Goal: Task Accomplishment & Management: Use online tool/utility

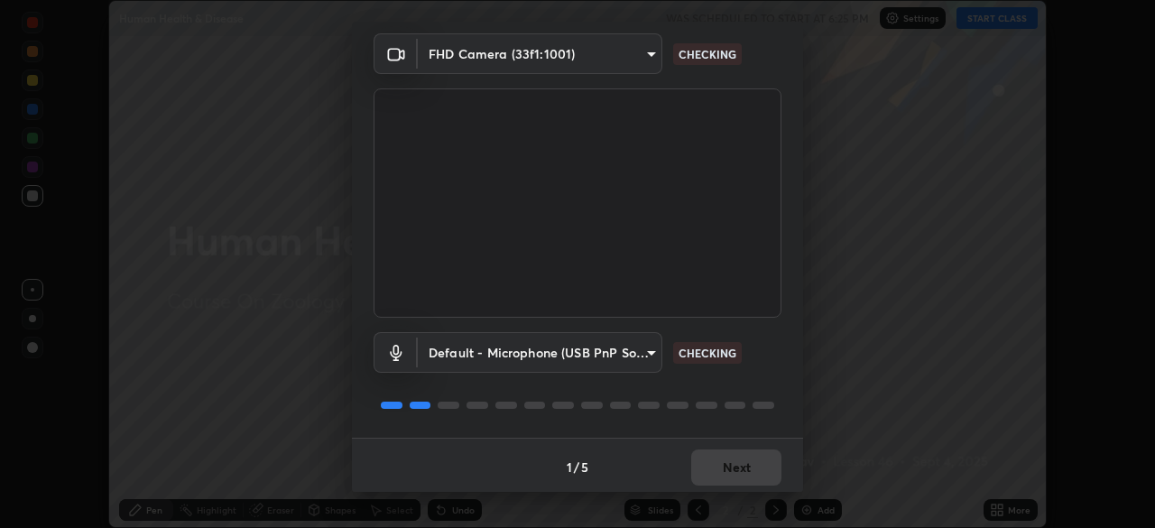
scroll to position [64, 0]
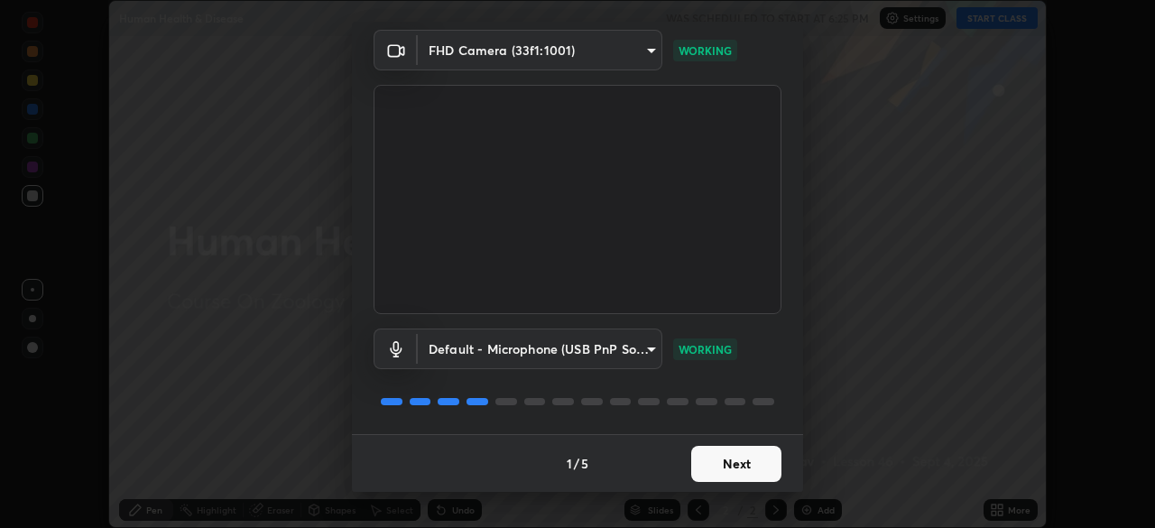
click at [753, 459] on button "Next" at bounding box center [736, 464] width 90 height 36
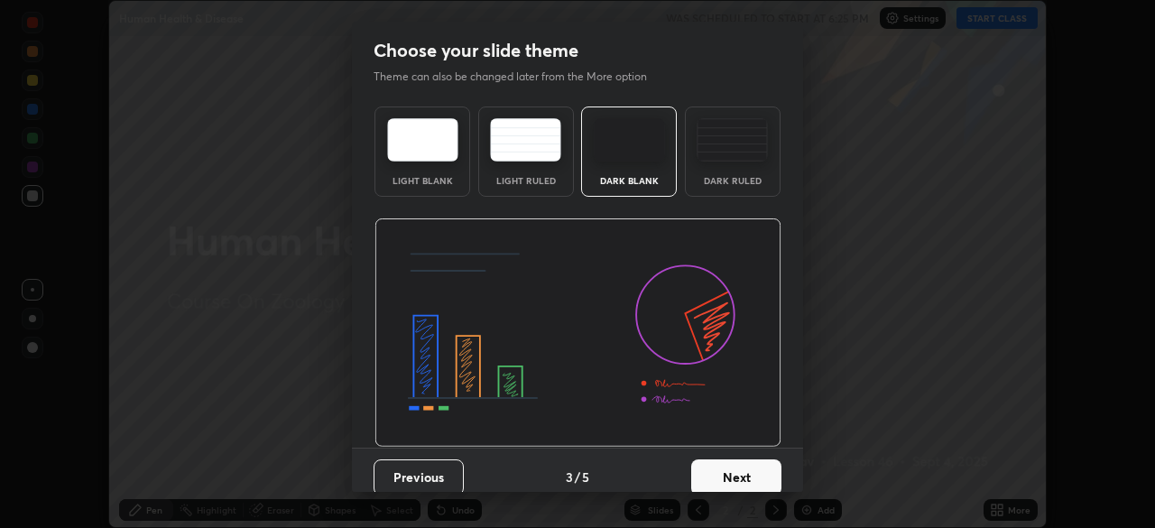
click at [773, 475] on button "Next" at bounding box center [736, 477] width 90 height 36
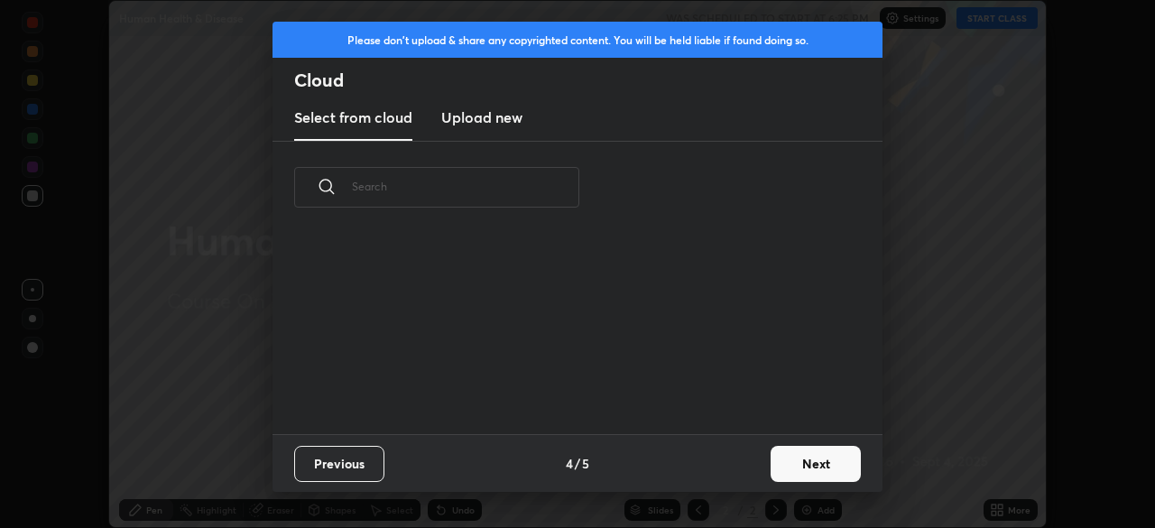
click at [813, 474] on button "Next" at bounding box center [815, 464] width 90 height 36
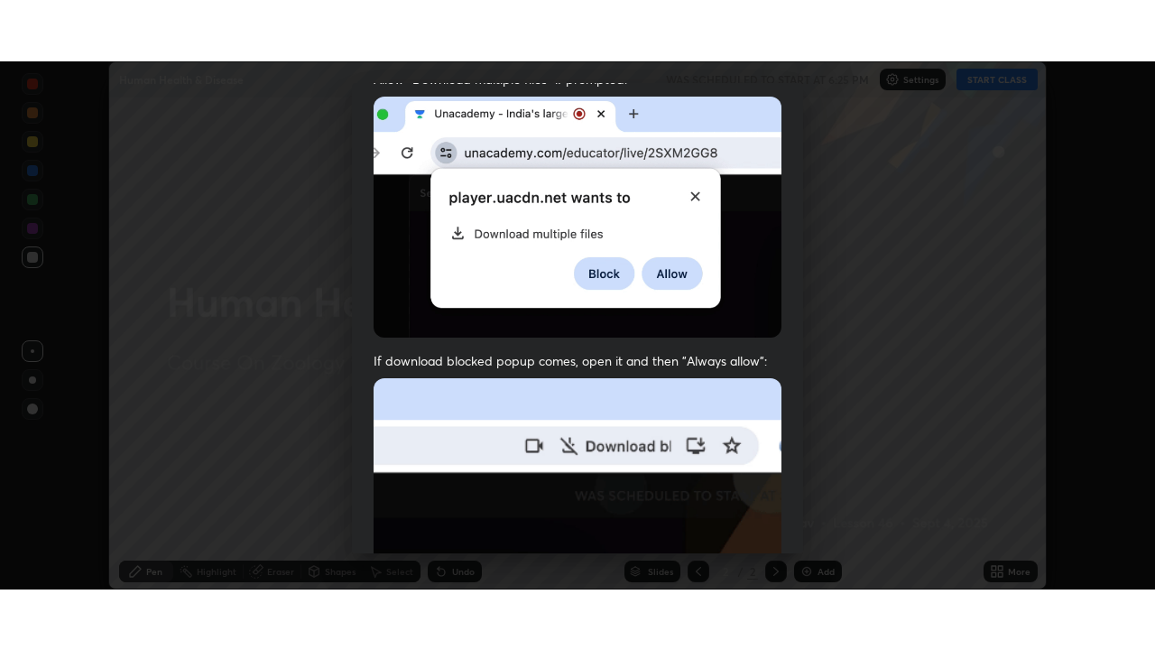
scroll to position [432, 0]
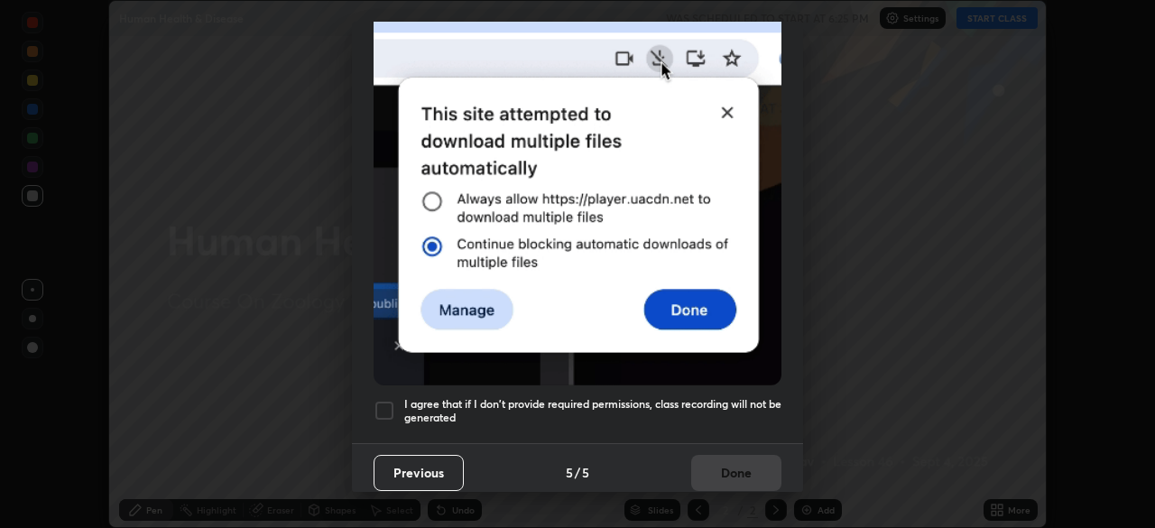
click at [383, 401] on div at bounding box center [384, 411] width 22 height 22
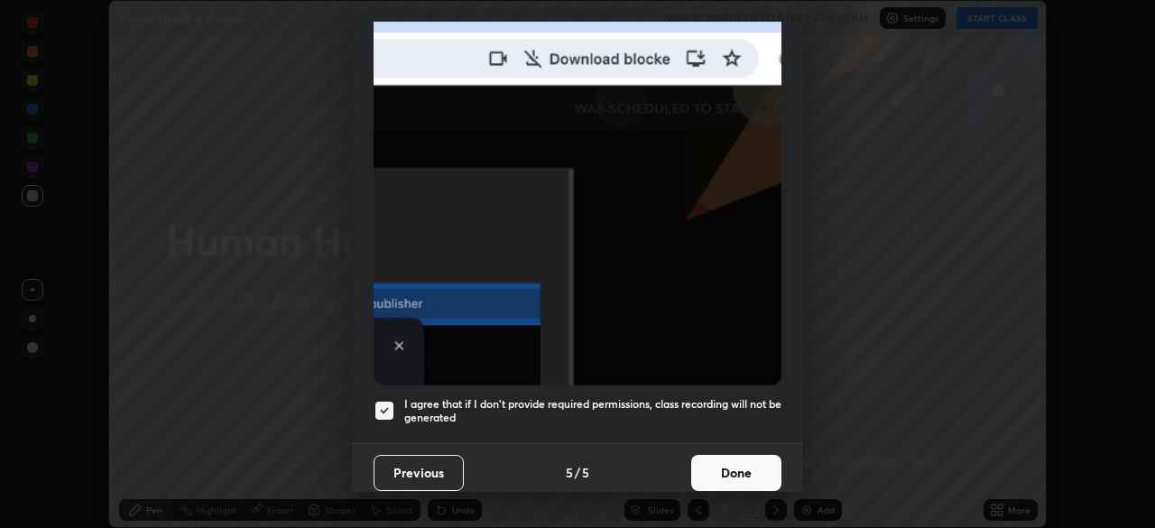
click at [724, 473] on button "Done" at bounding box center [736, 473] width 90 height 36
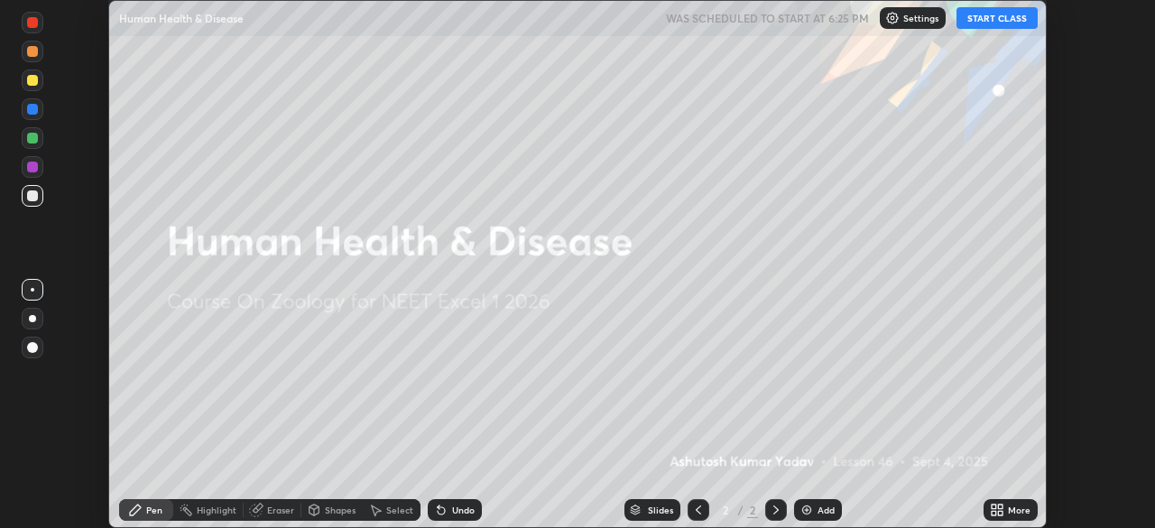
click at [817, 508] on div "Add" at bounding box center [825, 509] width 17 height 9
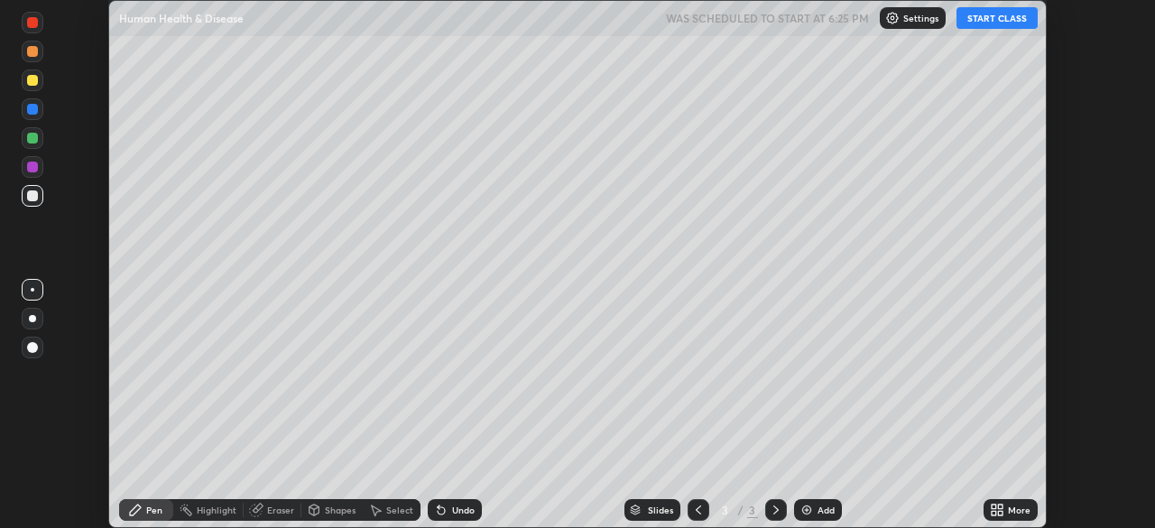
click at [1018, 509] on div "More" at bounding box center [1019, 509] width 23 height 9
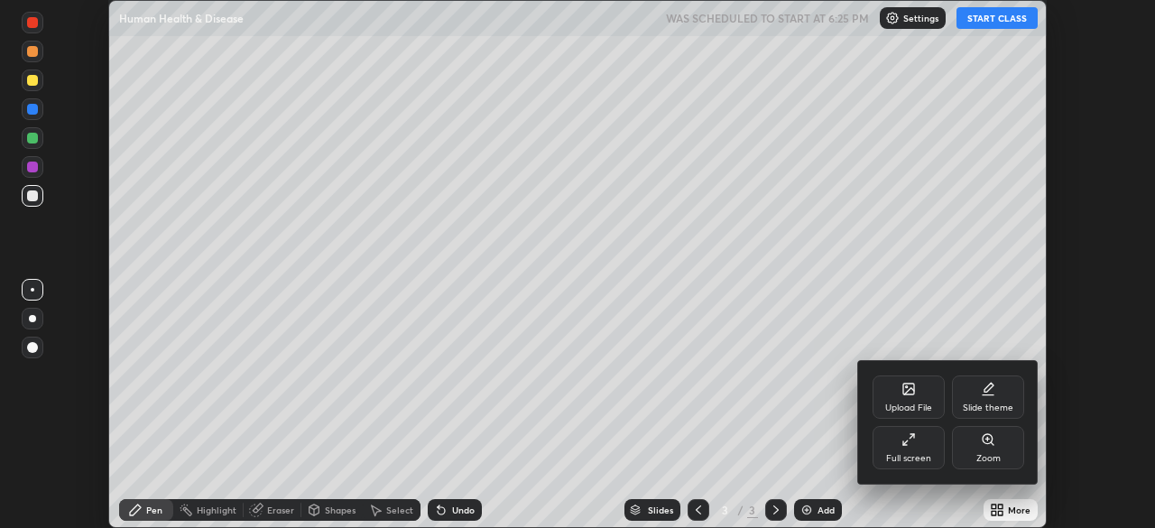
click at [919, 447] on div "Full screen" at bounding box center [908, 447] width 72 height 43
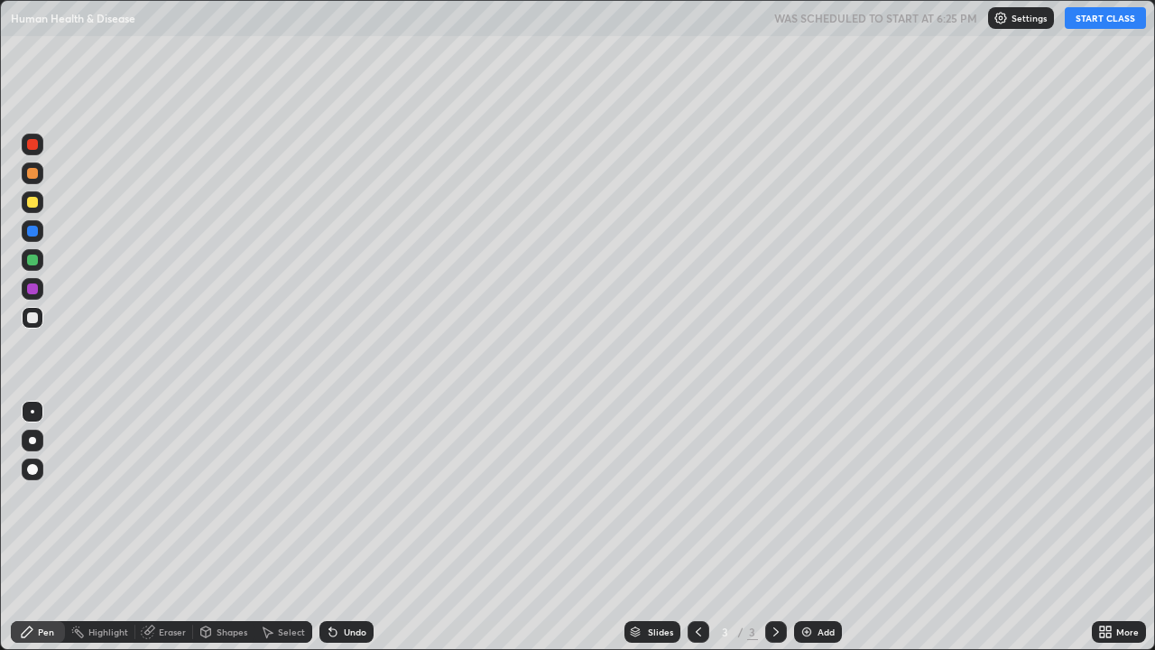
scroll to position [650, 1155]
click at [1098, 23] on button "START CLASS" at bounding box center [1105, 18] width 81 height 22
click at [31, 203] on div at bounding box center [32, 202] width 11 height 11
click at [34, 472] on div at bounding box center [32, 469] width 11 height 11
click at [32, 324] on div at bounding box center [33, 318] width 22 height 22
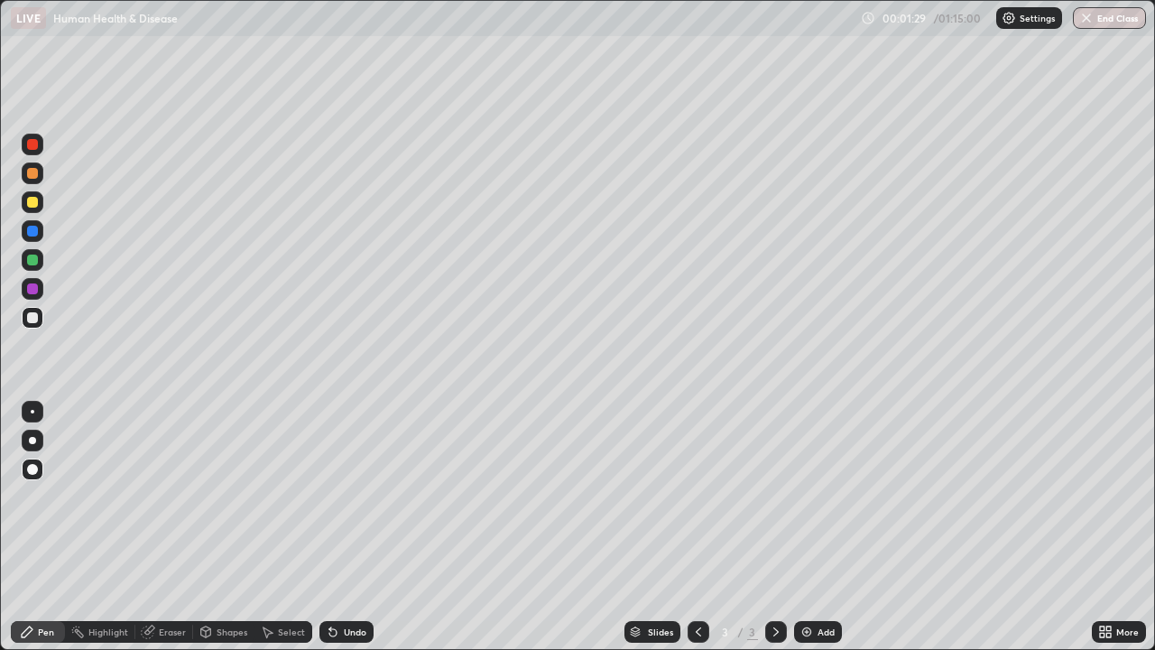
click at [31, 201] on div at bounding box center [32, 202] width 11 height 11
click at [32, 175] on div at bounding box center [32, 173] width 11 height 11
click at [35, 316] on div at bounding box center [32, 317] width 11 height 11
click at [34, 209] on div at bounding box center [33, 202] width 22 height 22
click at [817, 527] on div "Add" at bounding box center [825, 631] width 17 height 9
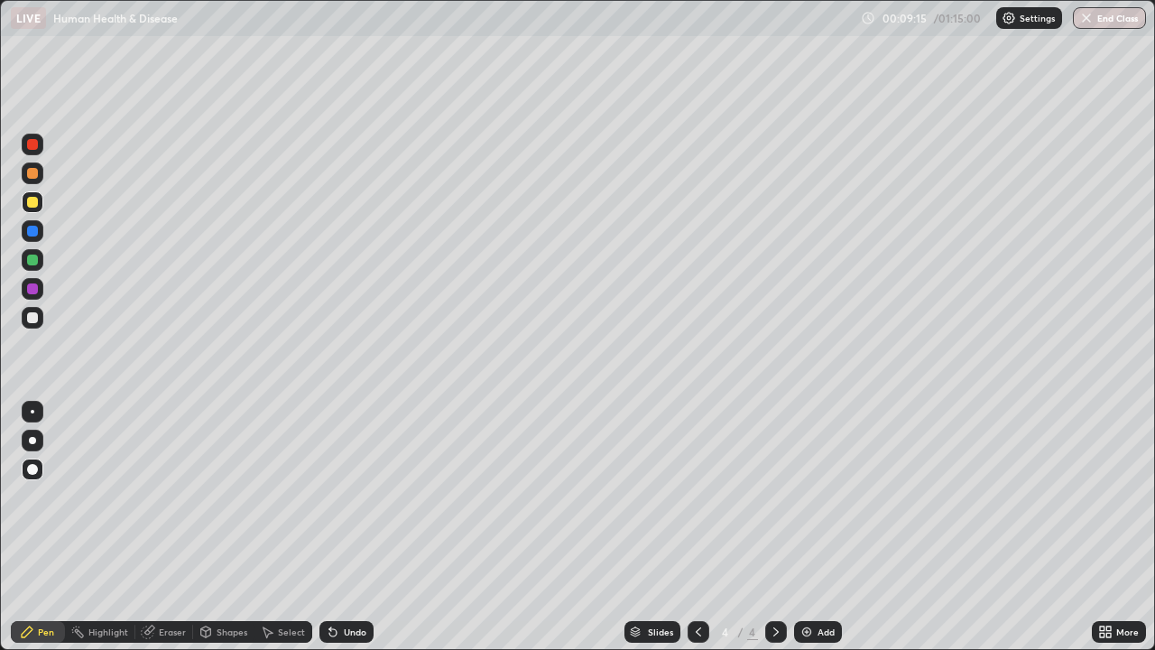
click at [33, 318] on div at bounding box center [32, 317] width 11 height 11
click at [230, 527] on div "Shapes" at bounding box center [232, 631] width 31 height 9
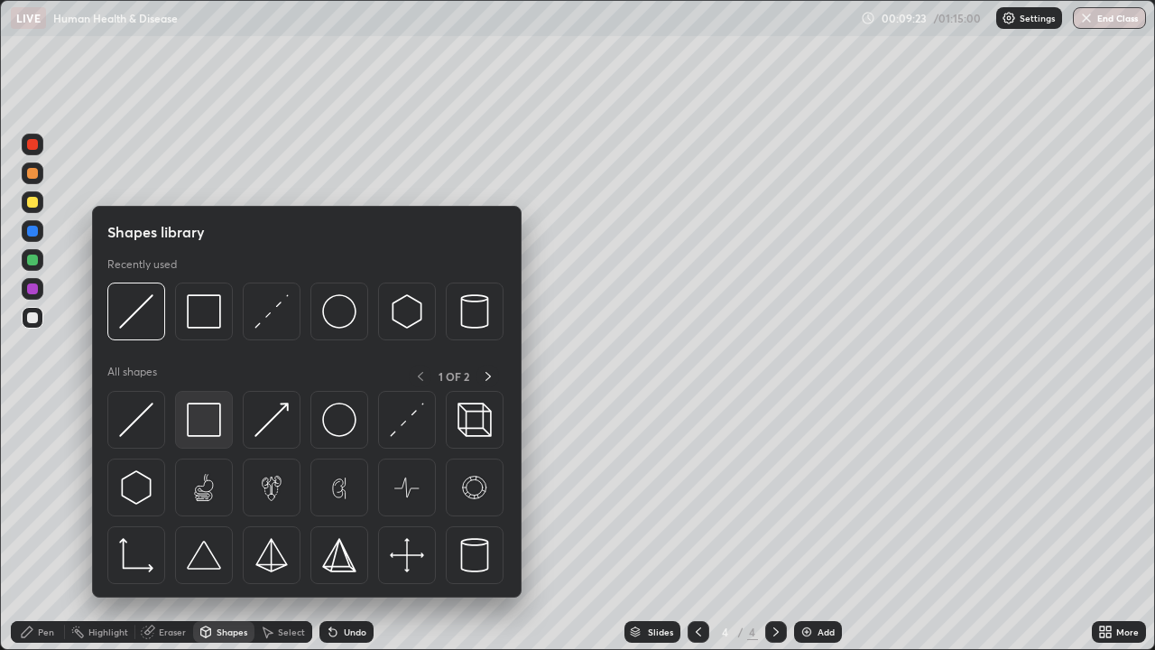
click at [204, 424] on img at bounding box center [204, 419] width 34 height 34
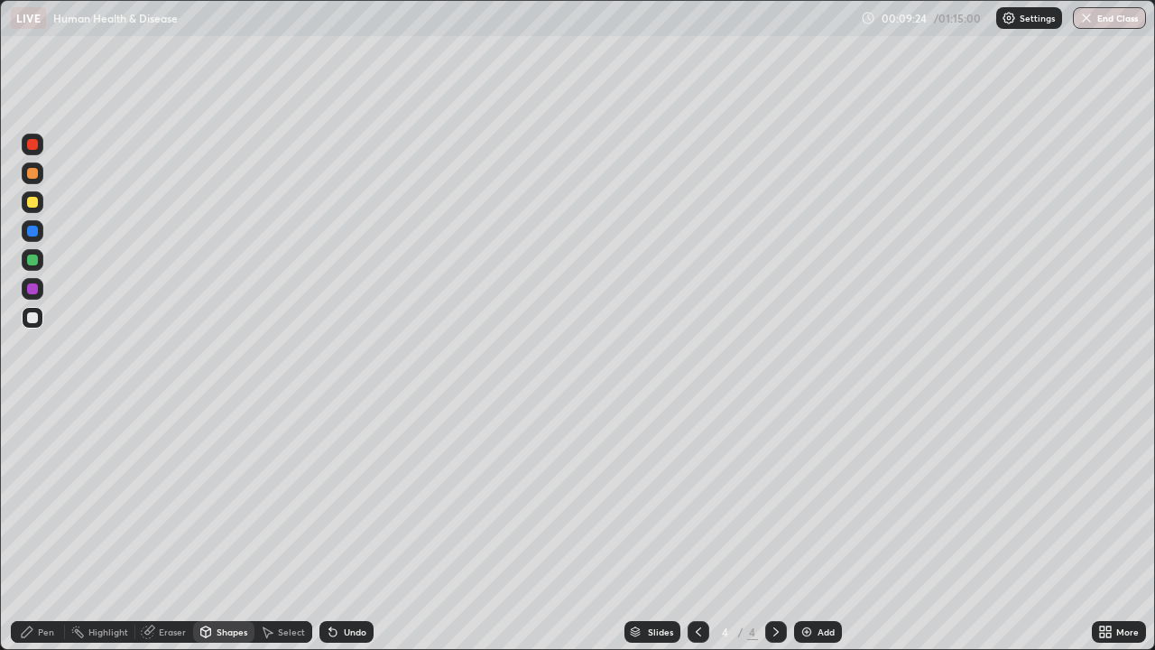
click at [34, 289] on div at bounding box center [32, 288] width 11 height 11
click at [50, 527] on div "Pen" at bounding box center [38, 632] width 54 height 22
click at [35, 320] on div at bounding box center [32, 317] width 11 height 11
click at [32, 319] on div at bounding box center [32, 317] width 11 height 11
click at [32, 228] on div at bounding box center [32, 231] width 11 height 11
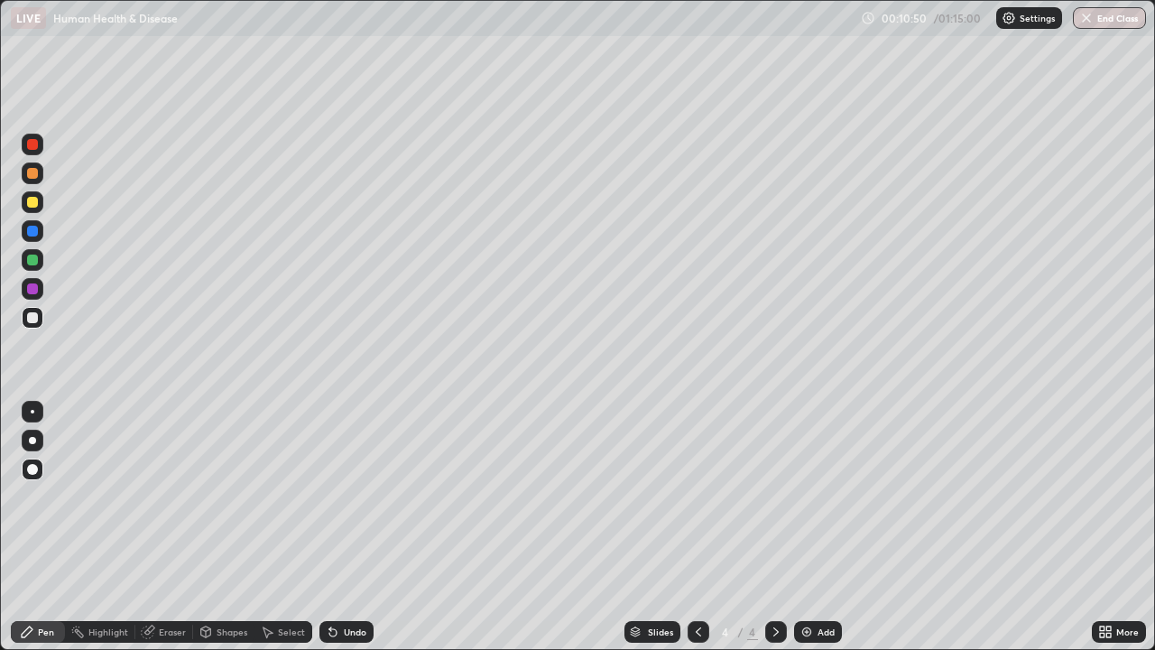
click at [33, 208] on div at bounding box center [33, 202] width 22 height 22
click at [32, 176] on div at bounding box center [32, 173] width 11 height 11
click at [30, 290] on div at bounding box center [32, 288] width 11 height 11
click at [34, 324] on div at bounding box center [33, 318] width 22 height 22
click at [356, 527] on div "Undo" at bounding box center [355, 631] width 23 height 9
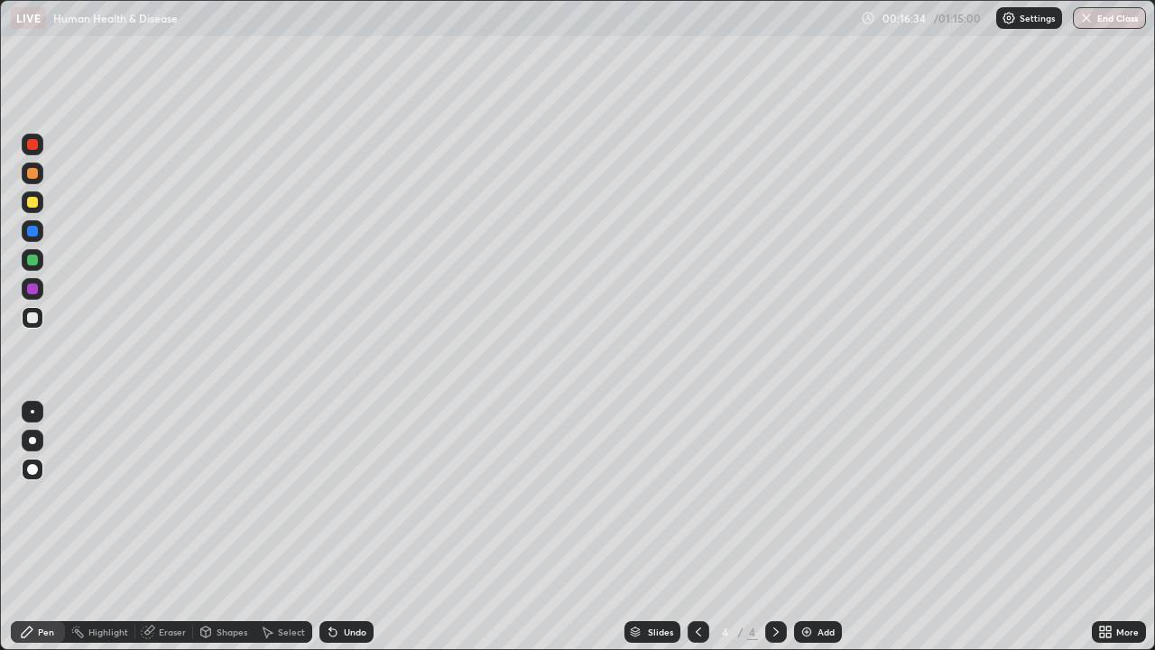
click at [370, 527] on div "Undo" at bounding box center [346, 632] width 54 height 22
click at [362, 527] on div "Undo" at bounding box center [346, 632] width 54 height 22
click at [815, 527] on div "Add" at bounding box center [818, 632] width 48 height 22
click at [36, 324] on div at bounding box center [33, 318] width 22 height 22
click at [34, 476] on div at bounding box center [33, 469] width 22 height 22
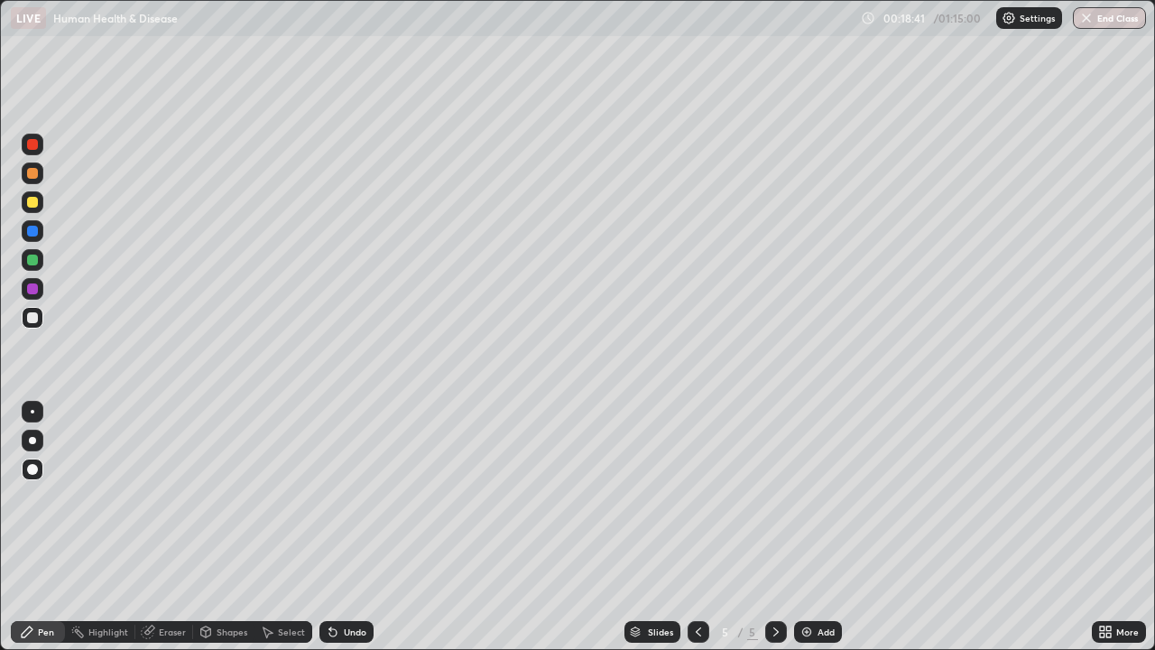
click at [33, 180] on div at bounding box center [33, 173] width 22 height 22
click at [36, 319] on div at bounding box center [32, 317] width 11 height 11
click at [27, 177] on div at bounding box center [32, 173] width 11 height 11
click at [32, 320] on div at bounding box center [32, 317] width 11 height 11
click at [31, 204] on div at bounding box center [32, 202] width 11 height 11
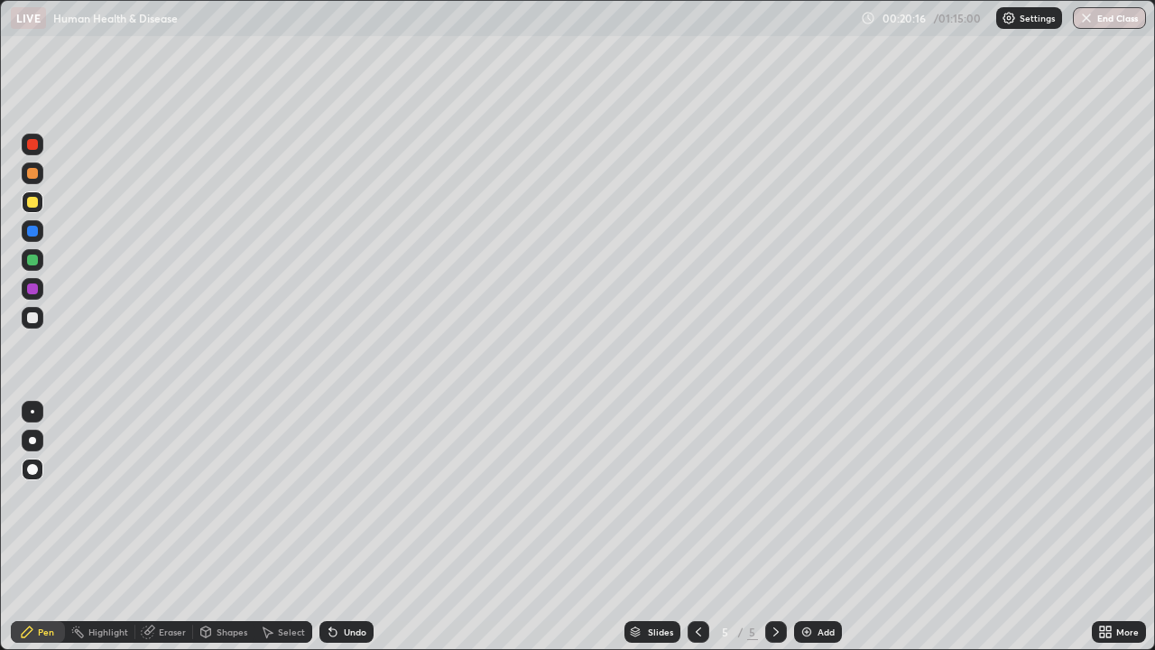
click at [30, 235] on div at bounding box center [32, 231] width 11 height 11
click at [32, 325] on div at bounding box center [33, 318] width 22 height 22
click at [25, 291] on div at bounding box center [33, 289] width 22 height 22
click at [33, 318] on div at bounding box center [32, 317] width 11 height 11
click at [344, 527] on div "Undo" at bounding box center [355, 631] width 23 height 9
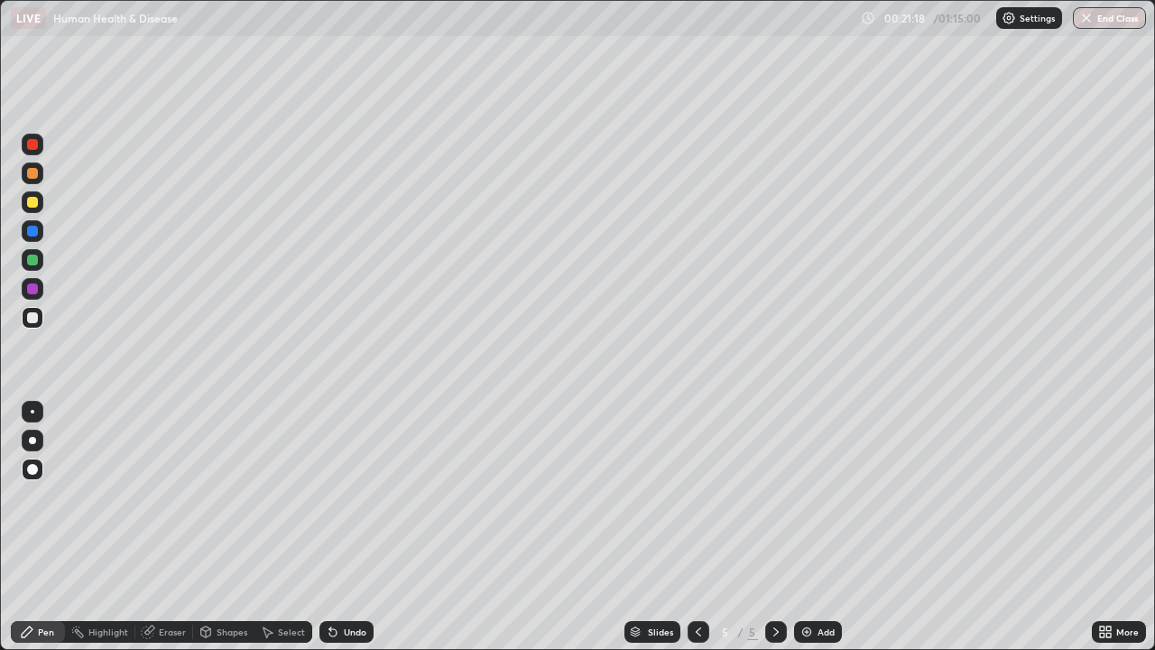
click at [336, 527] on icon at bounding box center [333, 631] width 14 height 14
click at [39, 204] on div at bounding box center [33, 202] width 22 height 22
click at [32, 472] on div at bounding box center [32, 469] width 11 height 11
click at [46, 527] on div "Pen" at bounding box center [38, 632] width 54 height 22
click at [32, 322] on div at bounding box center [32, 317] width 11 height 11
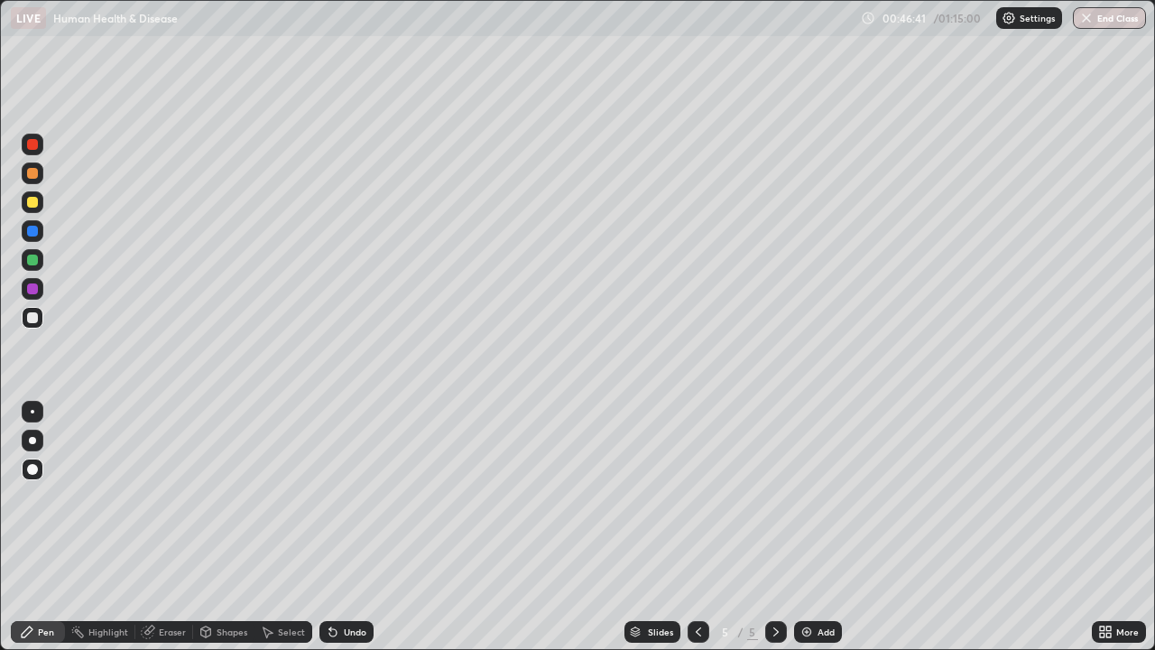
click at [813, 527] on div "Add" at bounding box center [818, 632] width 48 height 22
click at [32, 203] on div at bounding box center [32, 202] width 11 height 11
click at [35, 476] on div at bounding box center [33, 469] width 22 height 22
click at [222, 527] on div "Shapes" at bounding box center [223, 632] width 61 height 22
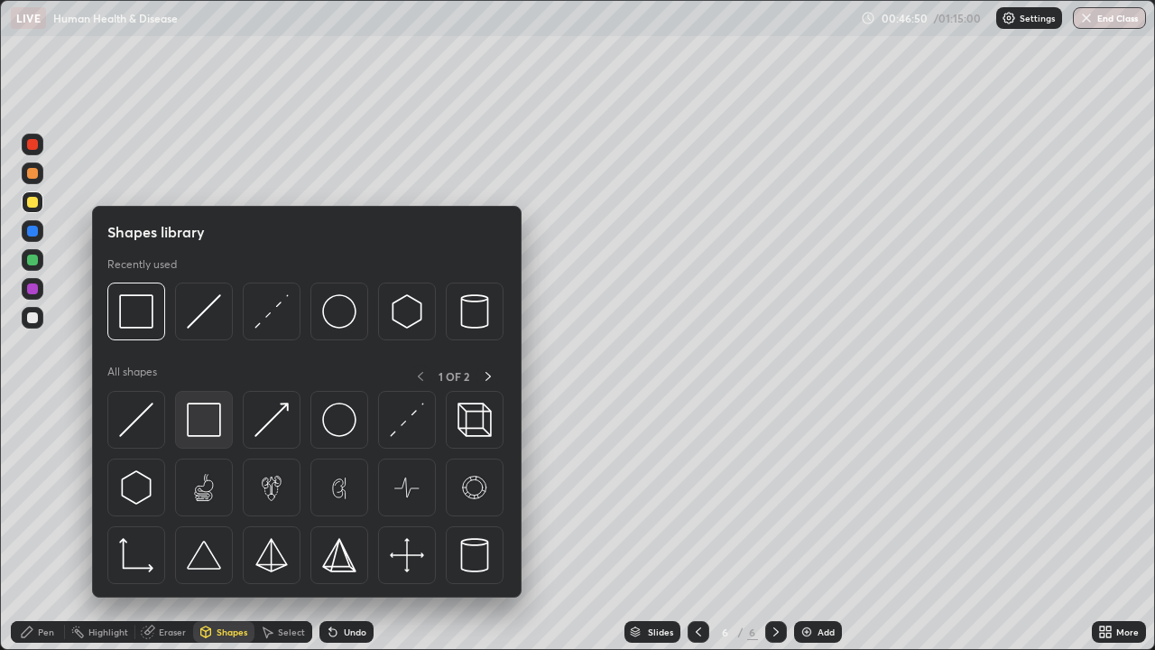
click at [203, 428] on img at bounding box center [204, 419] width 34 height 34
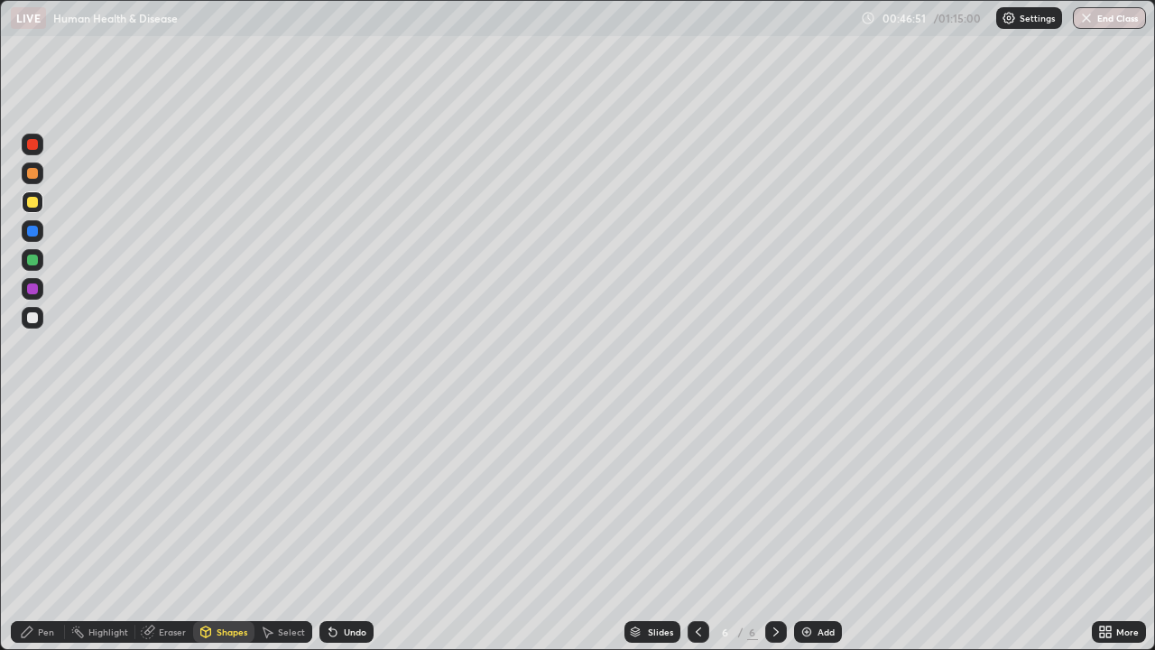
click at [32, 296] on div at bounding box center [33, 289] width 22 height 22
click at [32, 318] on div at bounding box center [32, 317] width 11 height 11
click at [350, 527] on div "Undo" at bounding box center [355, 631] width 23 height 9
click at [45, 527] on div "Pen" at bounding box center [46, 631] width 16 height 9
click at [28, 205] on div at bounding box center [32, 202] width 11 height 11
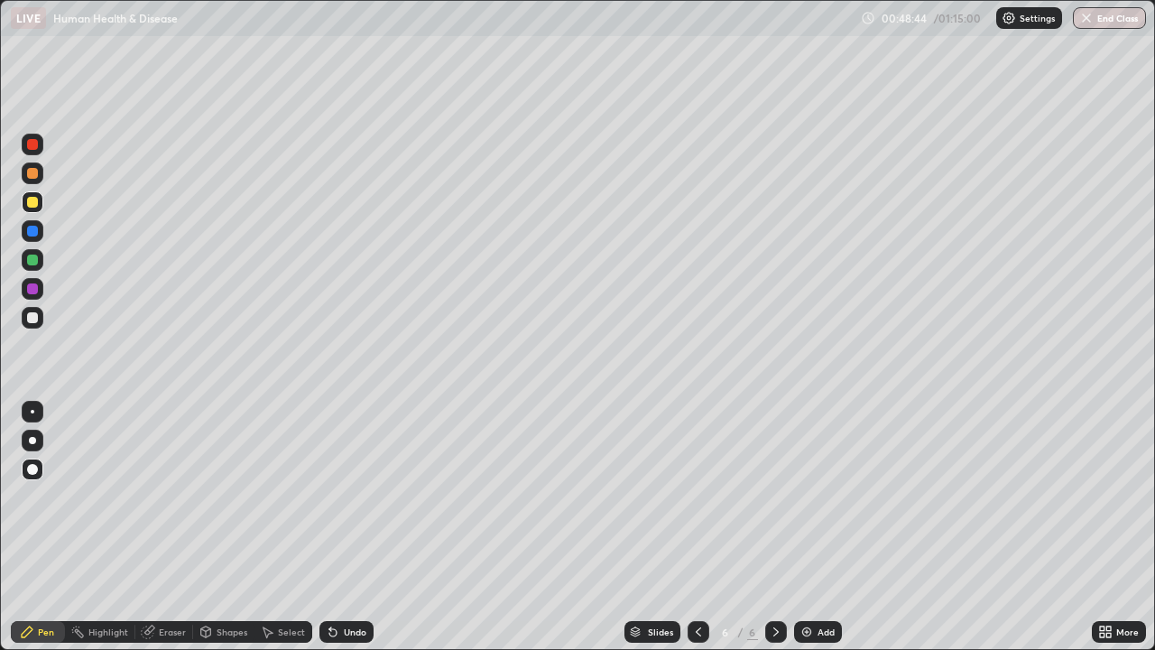
click at [352, 527] on div "Undo" at bounding box center [346, 632] width 54 height 22
click at [355, 527] on div "Undo" at bounding box center [346, 632] width 54 height 22
click at [350, 527] on div "Undo" at bounding box center [346, 632] width 54 height 22
click at [33, 318] on div at bounding box center [32, 317] width 11 height 11
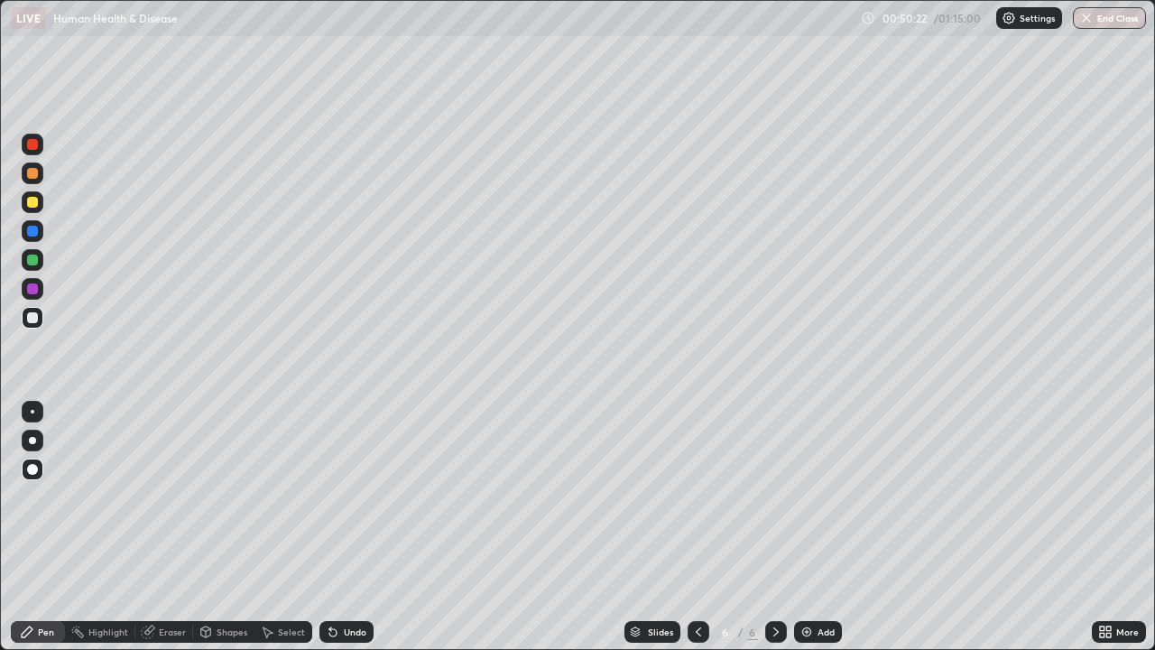
click at [357, 527] on div "Undo" at bounding box center [355, 631] width 23 height 9
click at [346, 527] on div "Undo" at bounding box center [355, 631] width 23 height 9
click at [1101, 20] on button "End Class" at bounding box center [1109, 18] width 73 height 22
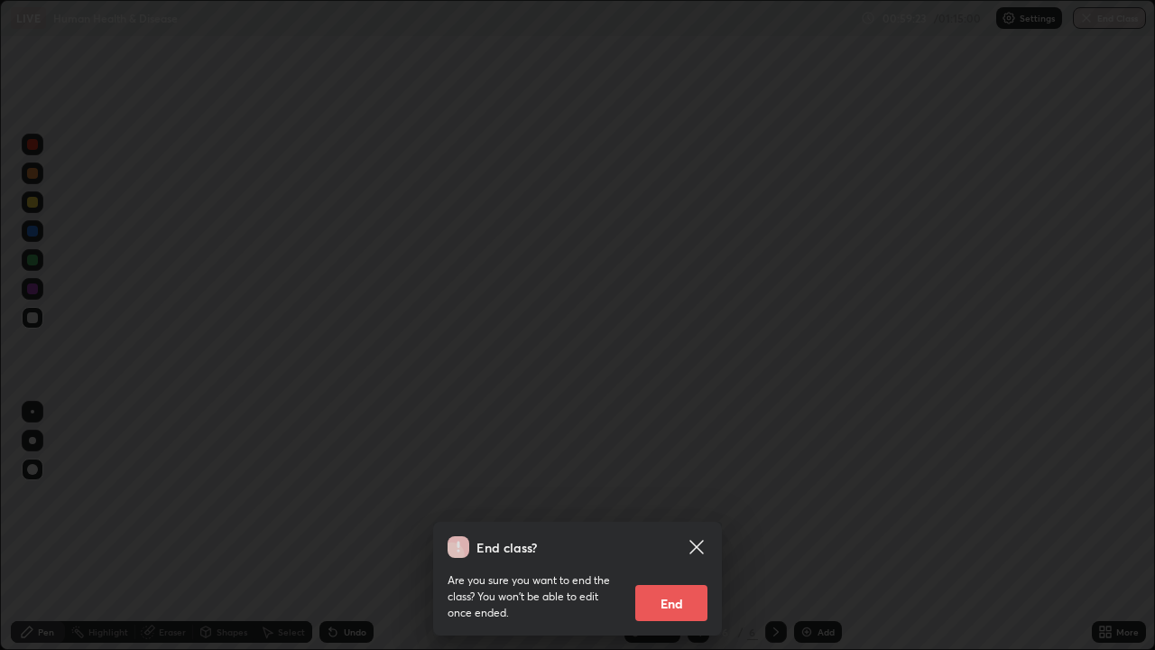
click at [667, 527] on button "End" at bounding box center [671, 603] width 72 height 36
